Goal: Obtain resource: Download file/media

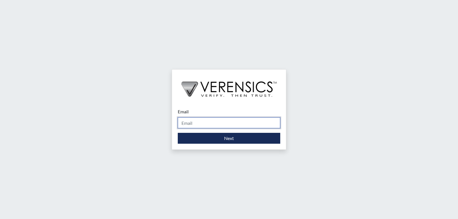
click at [240, 123] on input "Email" at bounding box center [229, 122] width 103 height 11
type input "[PERSON_NAME][EMAIL_ADDRESS][PERSON_NAME][DOMAIN_NAME]"
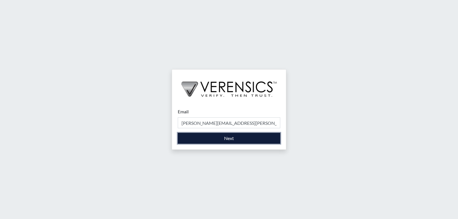
click at [216, 138] on button "Next" at bounding box center [229, 138] width 103 height 11
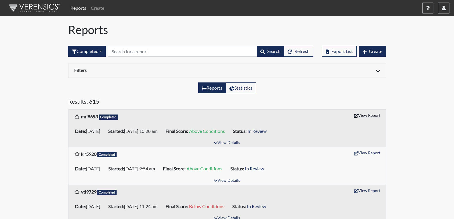
click at [367, 116] on button "View Report" at bounding box center [368, 115] width 32 height 9
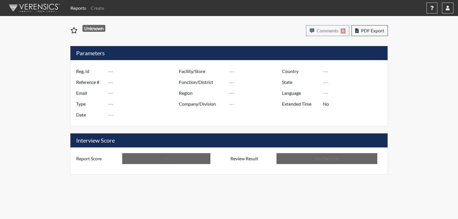
type input "mri8693"
type input "48959"
type input "---"
type input "Corrections Pre-Employment"
type input "Aug 11, 2025"
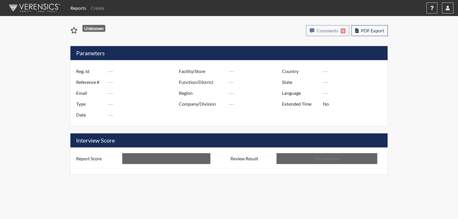
type input "[PERSON_NAME]"
type input "[GEOGRAPHIC_DATA]"
type input "[US_STATE]"
type input "English"
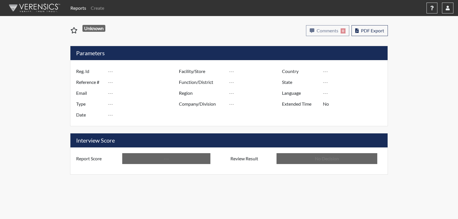
type input "Above Conditions"
type input "In Review"
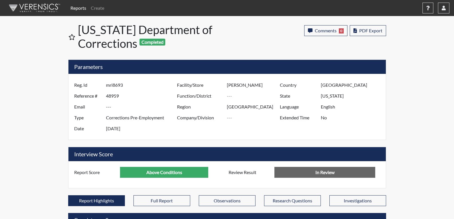
scroll to position [95, 238]
click at [372, 27] on button "PDF Export" at bounding box center [368, 30] width 36 height 11
